Goal: Navigation & Orientation: Find specific page/section

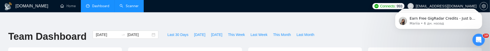
click at [134, 7] on link "Scanner" at bounding box center [129, 6] width 19 height 4
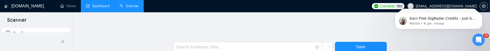
click at [102, 6] on link "Dashboard" at bounding box center [97, 6] width 23 height 4
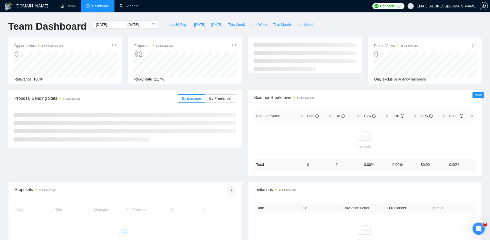
click at [215, 27] on span "[DATE]" at bounding box center [216, 25] width 11 height 6
type input "2025-09-01"
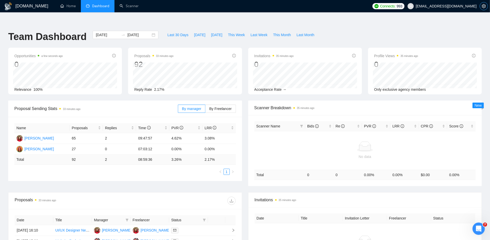
click at [482, 7] on icon "setting" at bounding box center [483, 6] width 4 height 4
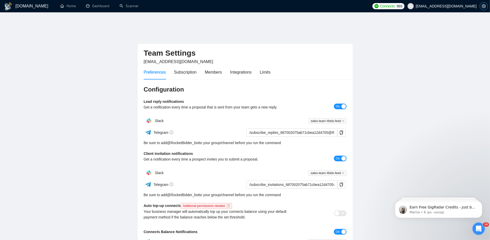
click at [484, 9] on button "button" at bounding box center [483, 6] width 8 height 8
click at [484, 5] on icon "setting" at bounding box center [483, 6] width 4 height 4
click at [481, 8] on span "setting" at bounding box center [484, 6] width 8 height 4
click at [482, 7] on icon "setting" at bounding box center [483, 6] width 4 height 4
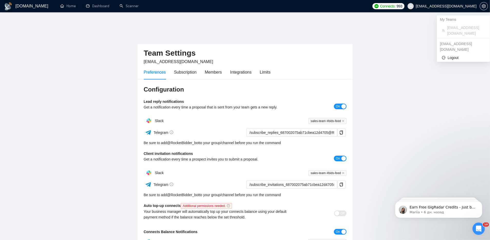
click at [413, 8] on span at bounding box center [410, 6] width 6 height 6
click at [451, 54] on li "Logout" at bounding box center [463, 58] width 49 height 8
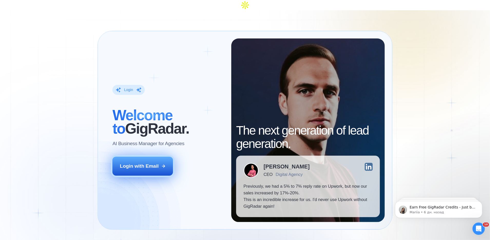
click at [134, 164] on button "Login with Email" at bounding box center [142, 166] width 61 height 19
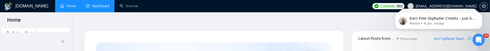
click at [102, 8] on link "Dashboard" at bounding box center [97, 6] width 23 height 4
